Goal: Information Seeking & Learning: Learn about a topic

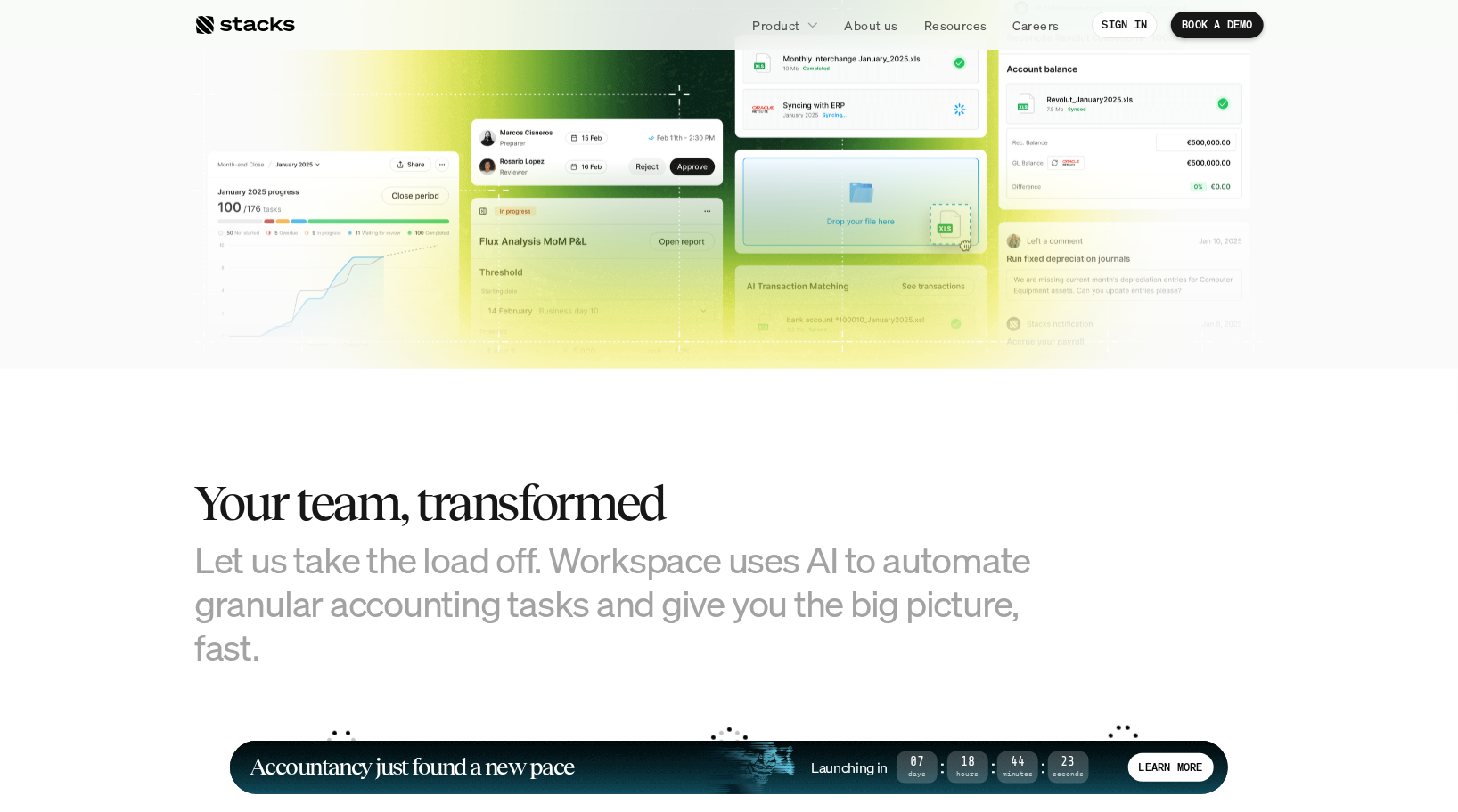
scroll to position [383, 0]
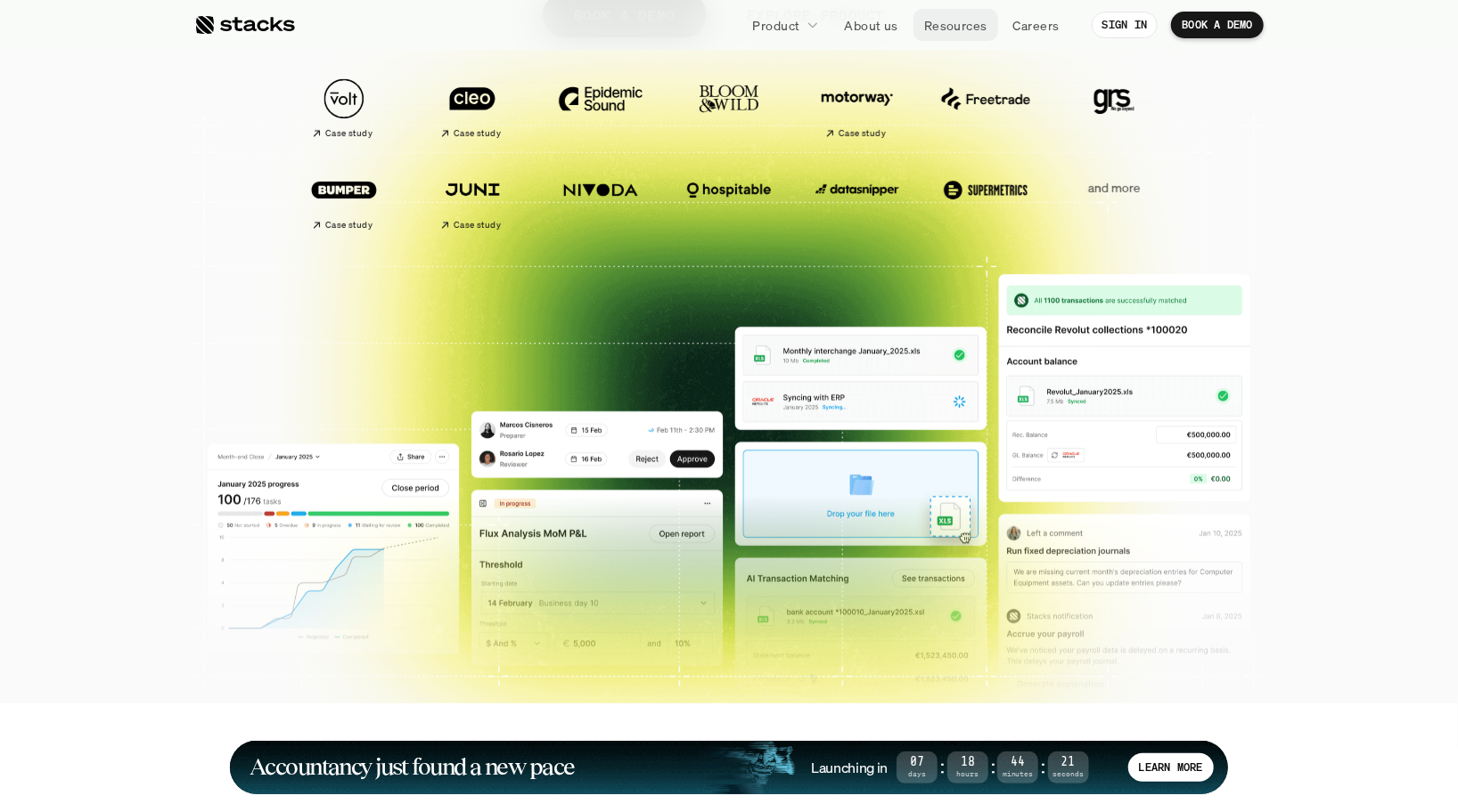
click at [955, 26] on p "Resources" at bounding box center [955, 25] width 64 height 19
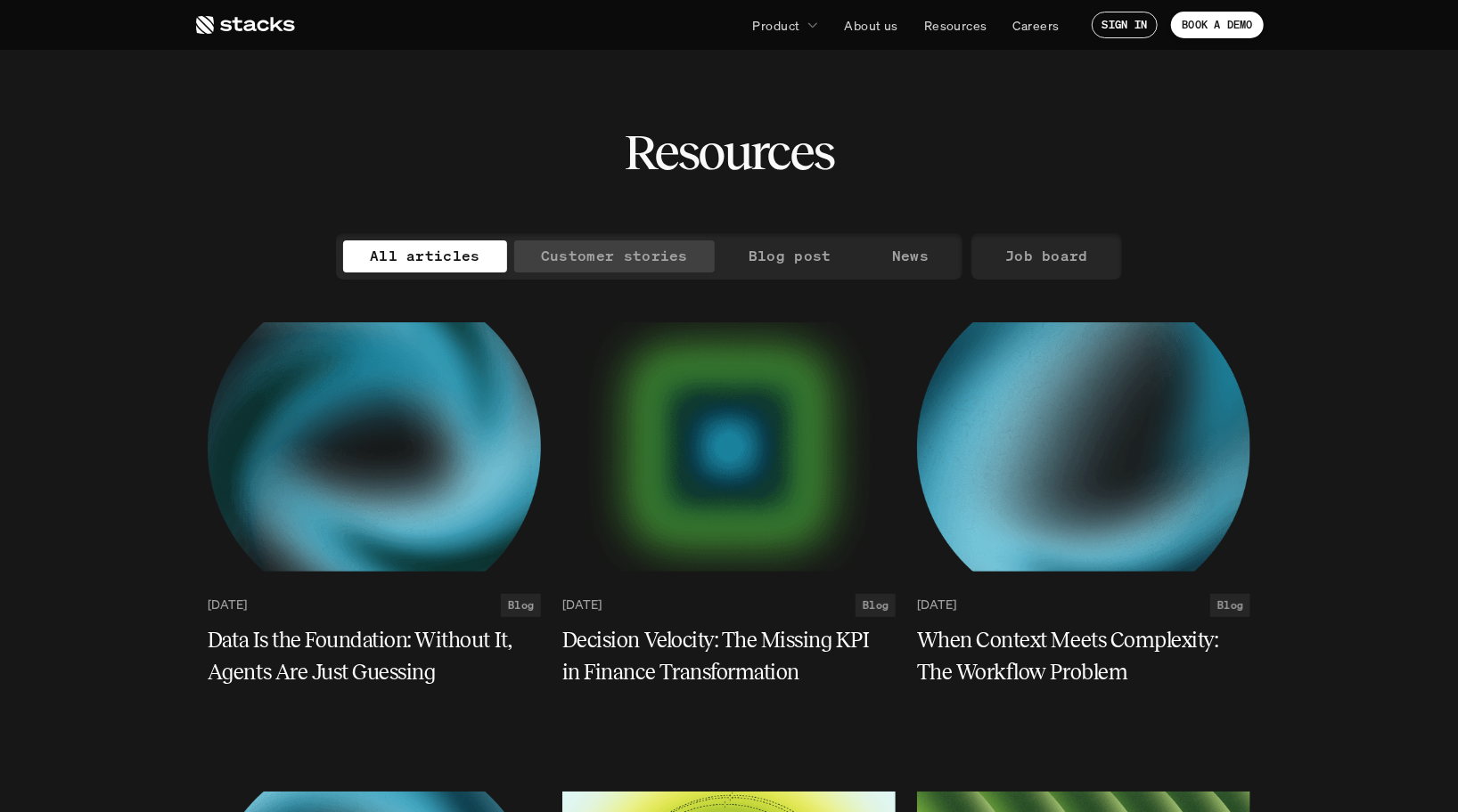
click at [591, 257] on p "Customer stories" at bounding box center [614, 255] width 147 height 26
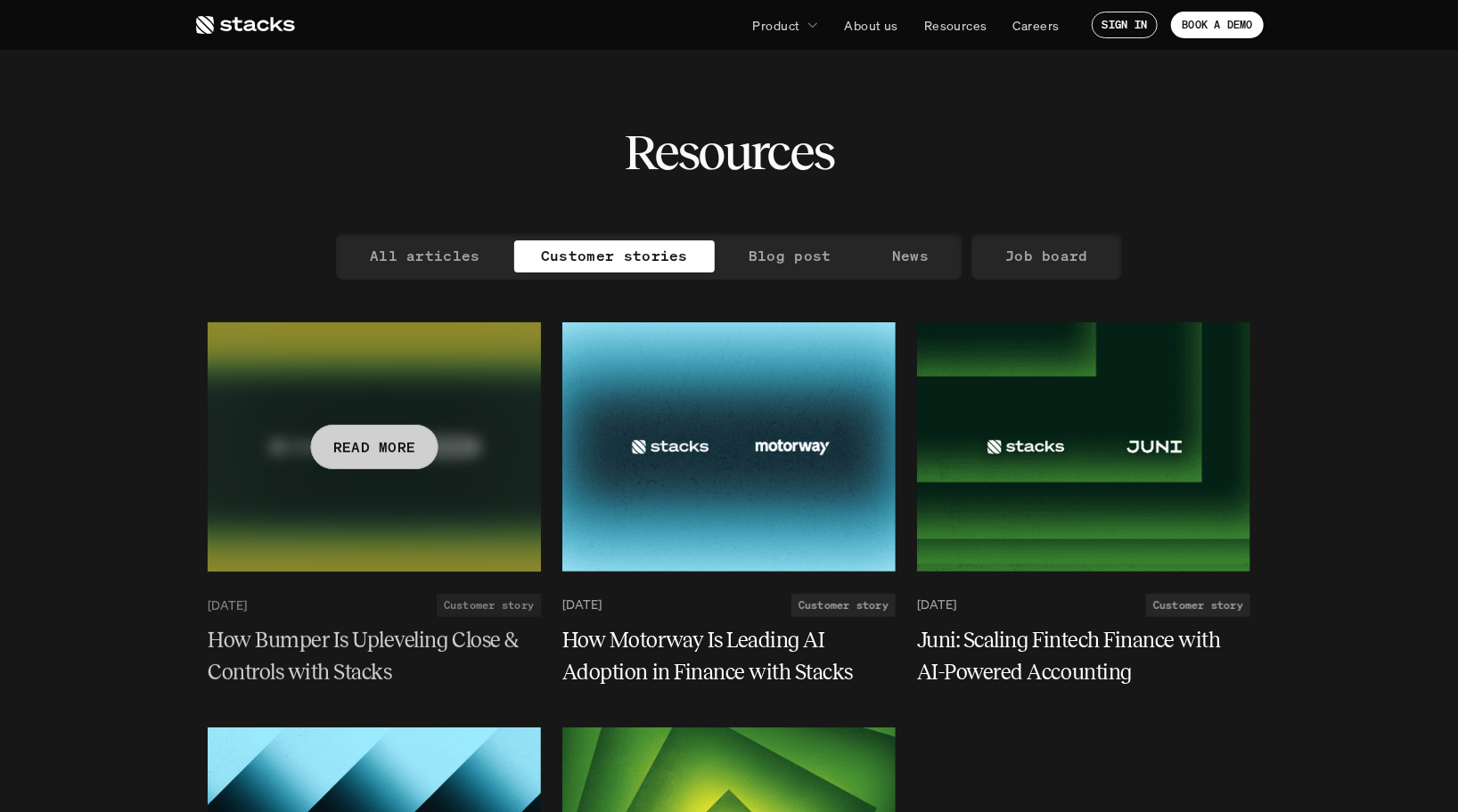
click at [425, 365] on div at bounding box center [375, 447] width 334 height 249
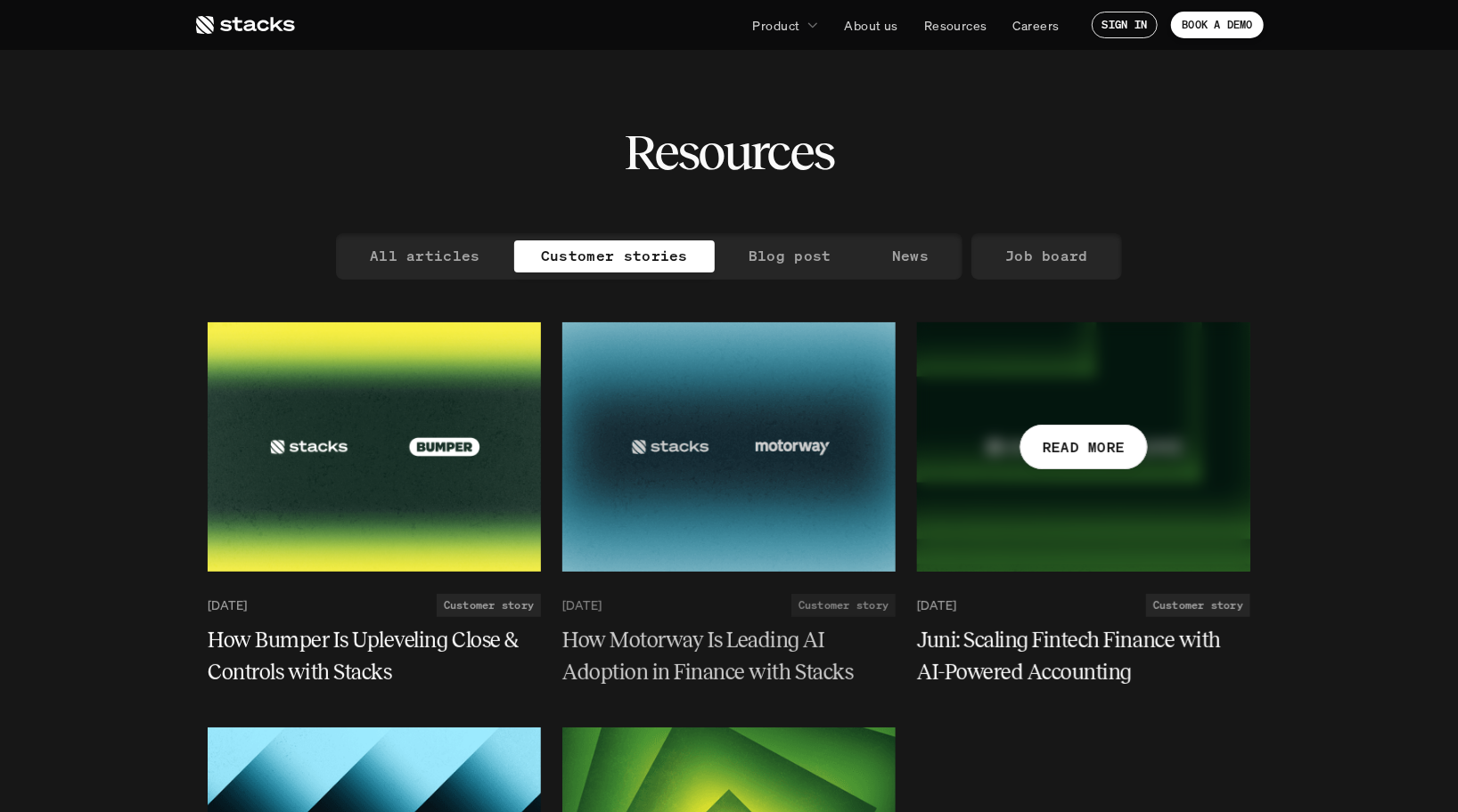
click at [1067, 479] on div at bounding box center [1083, 447] width 334 height 249
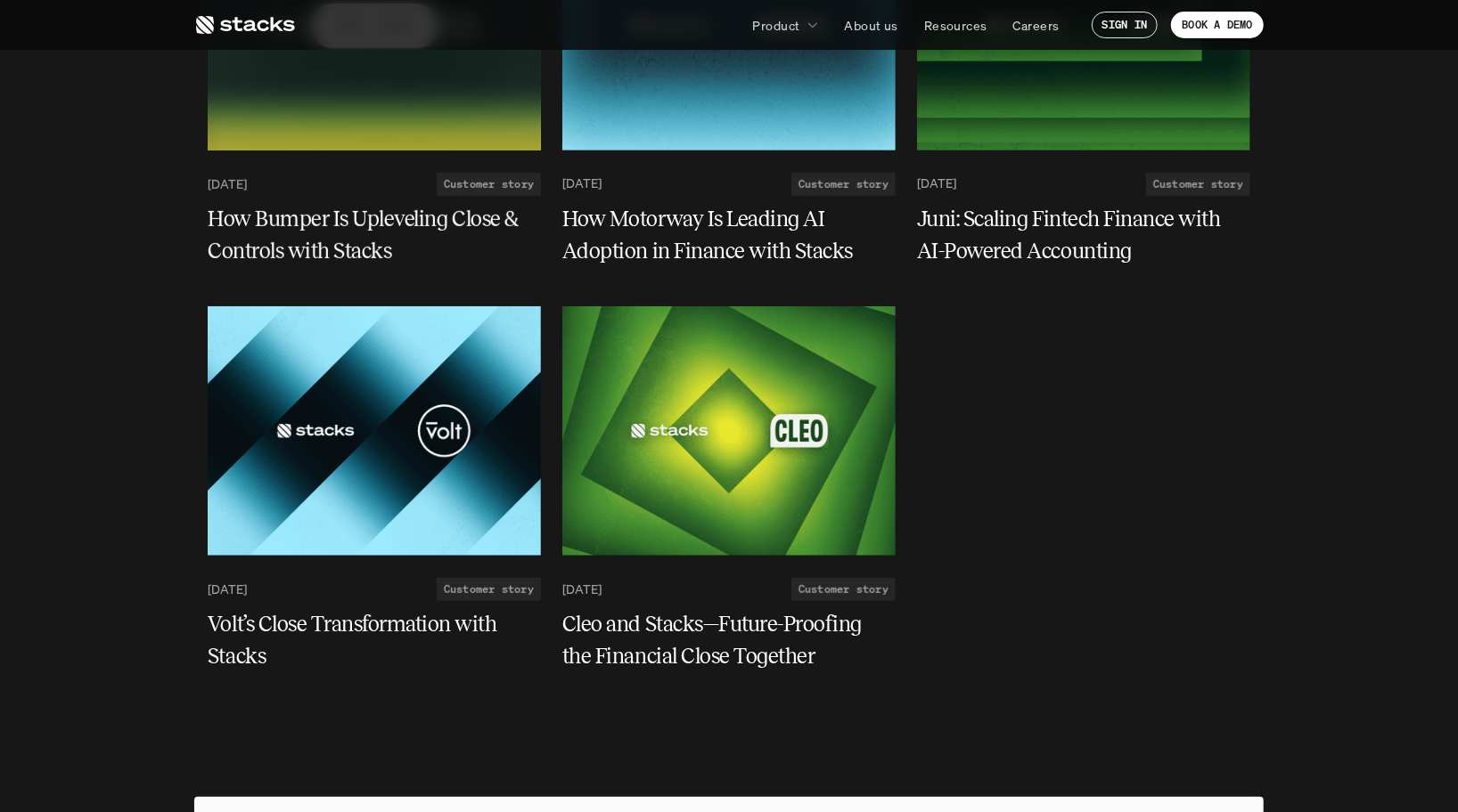
scroll to position [434, 0]
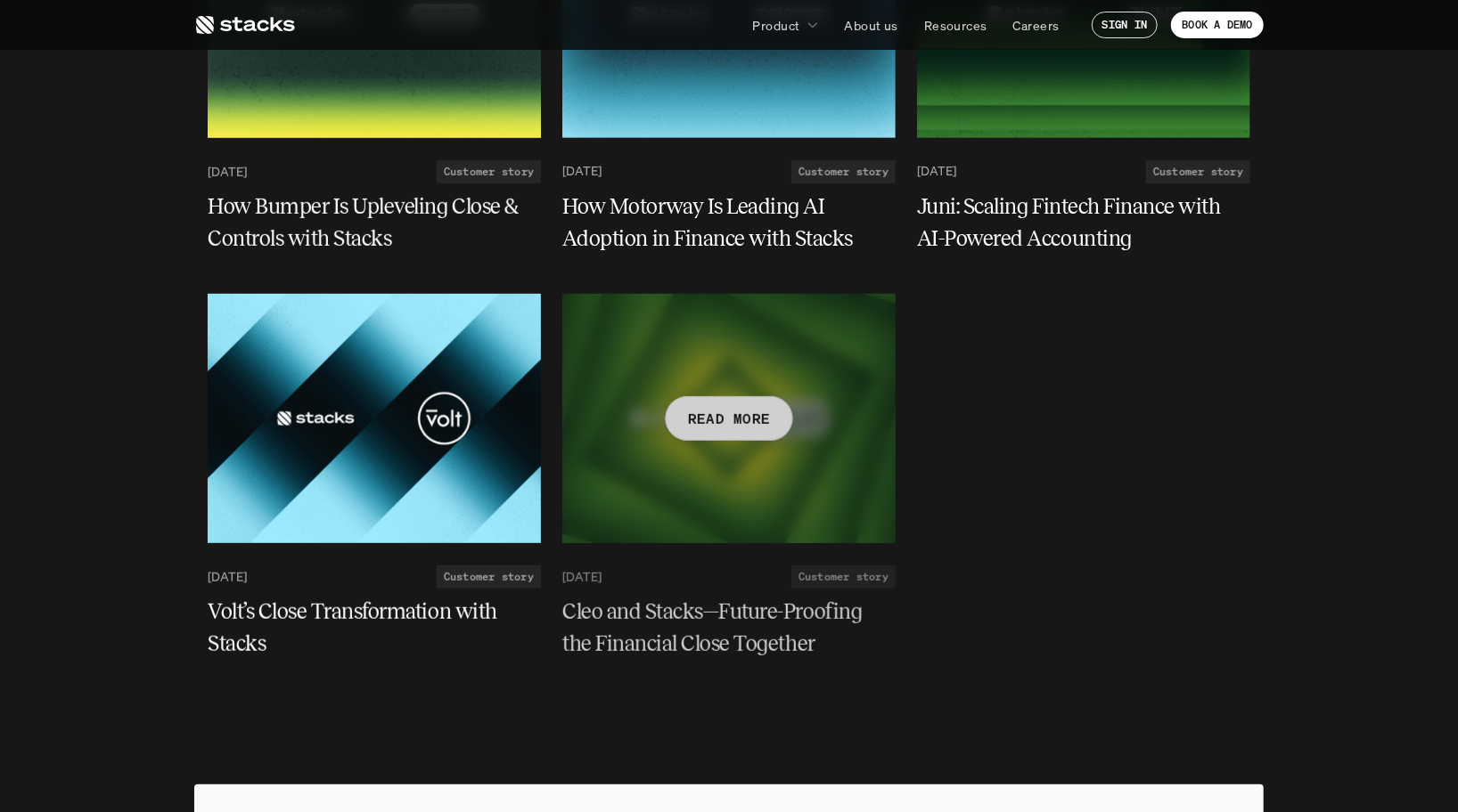
click at [718, 331] on div at bounding box center [729, 419] width 334 height 249
